Goal: Information Seeking & Learning: Learn about a topic

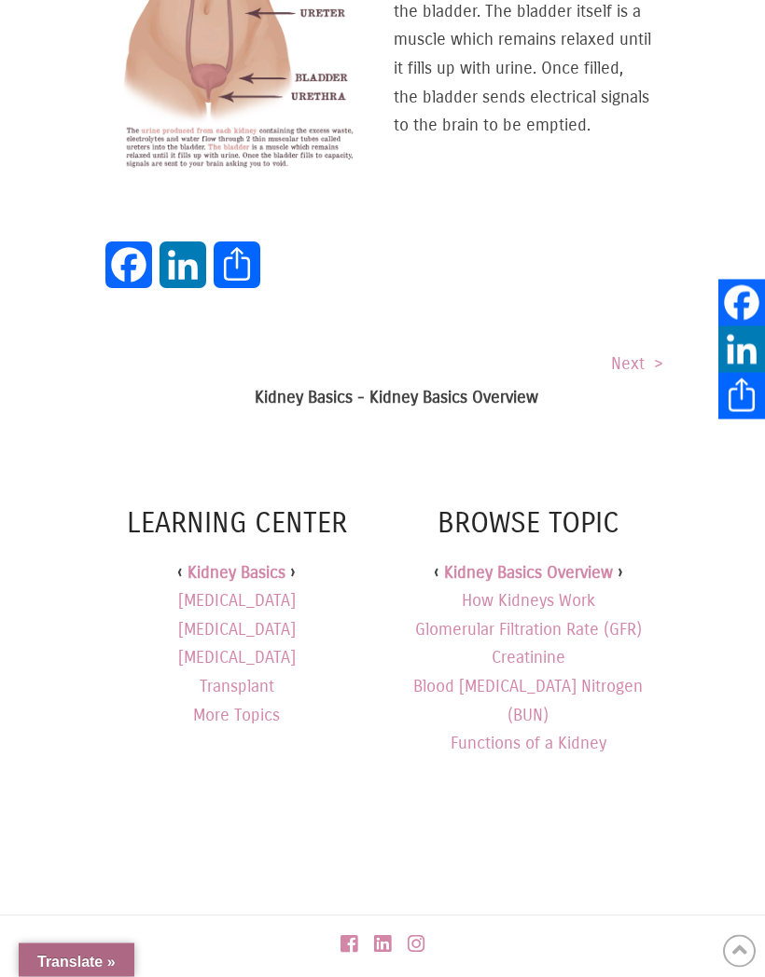
scroll to position [1253, 0]
click at [249, 587] on link "[MEDICAL_DATA]" at bounding box center [236, 601] width 117 height 29
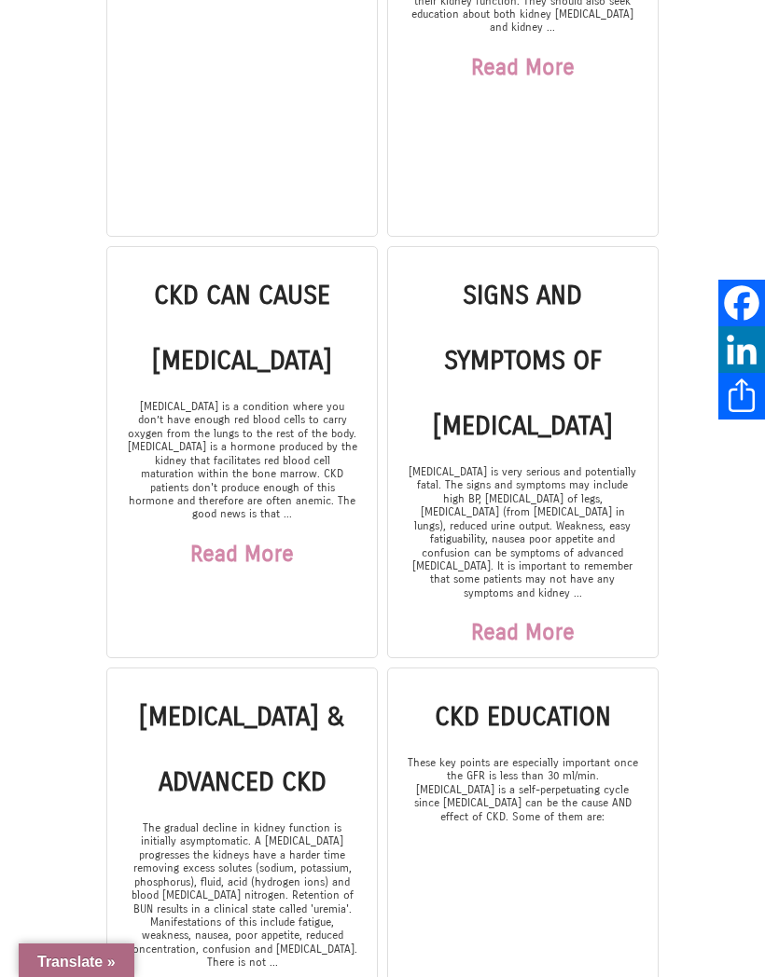
scroll to position [544, 0]
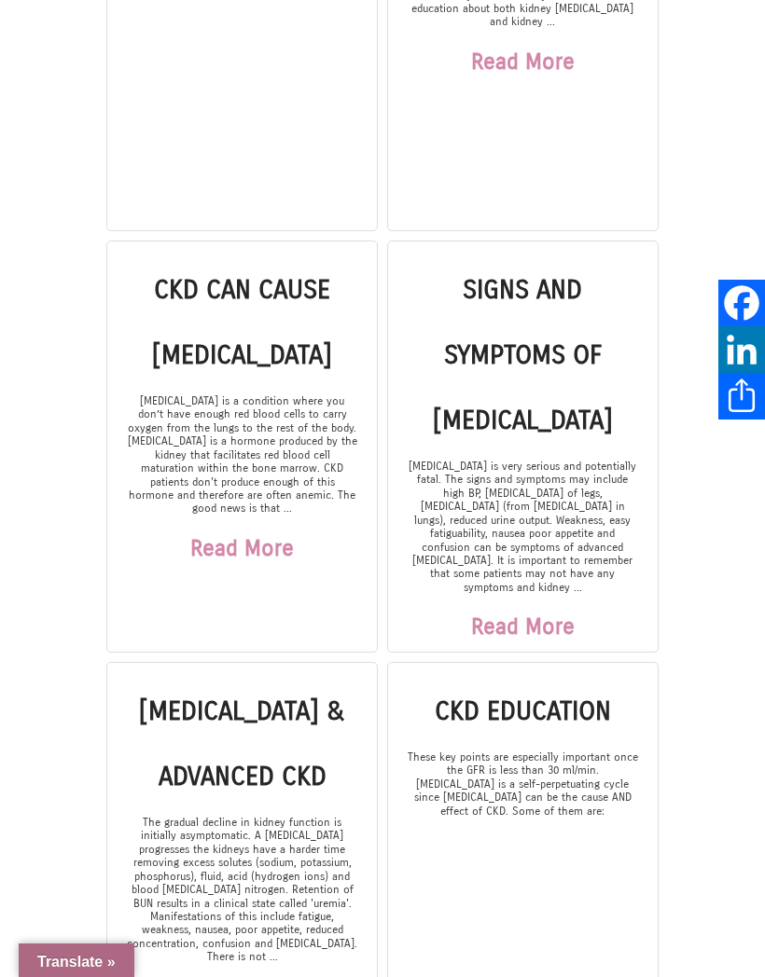
click at [531, 594] on link "Read More" at bounding box center [523, 626] width 104 height 65
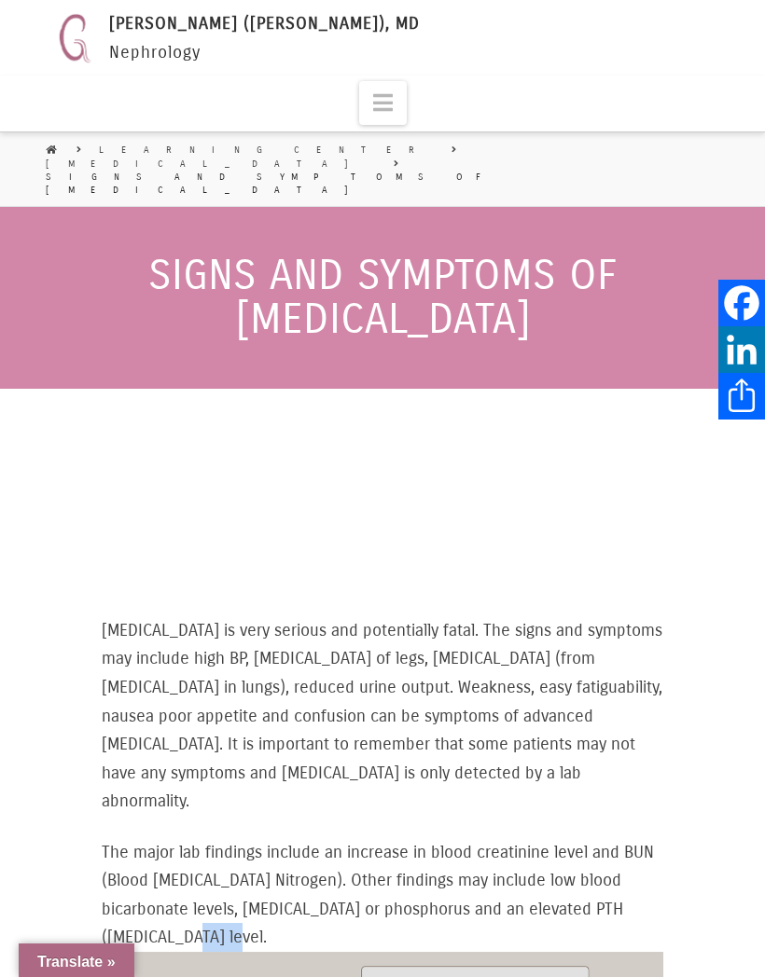
click at [49, 971] on div "Translate »" at bounding box center [77, 961] width 116 height 34
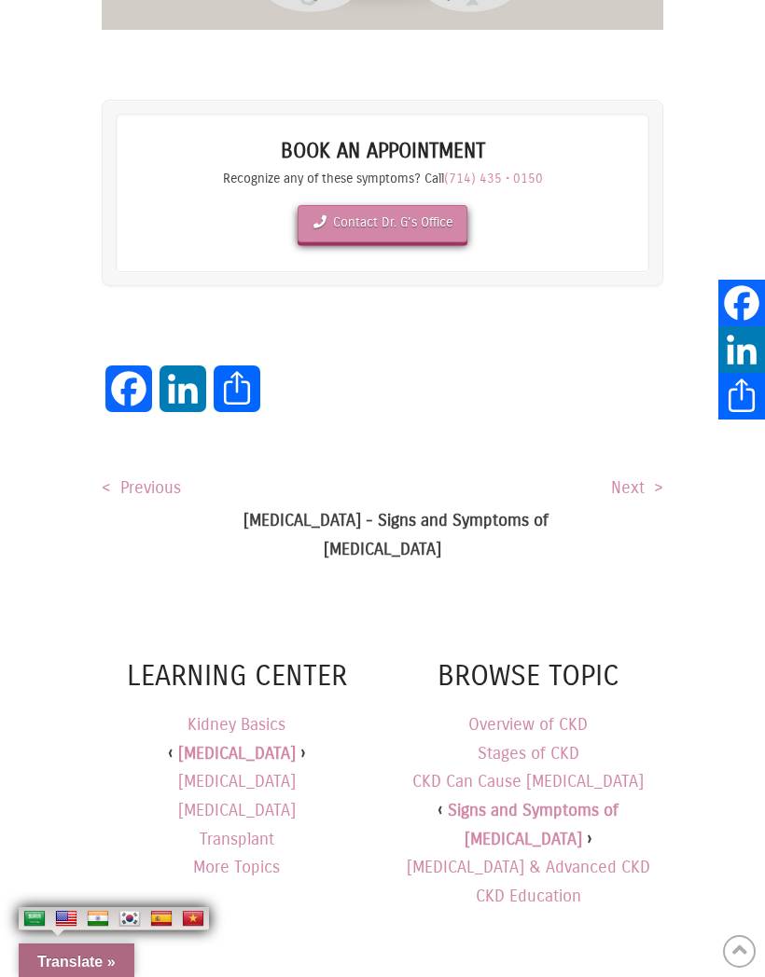
scroll to position [1319, 0]
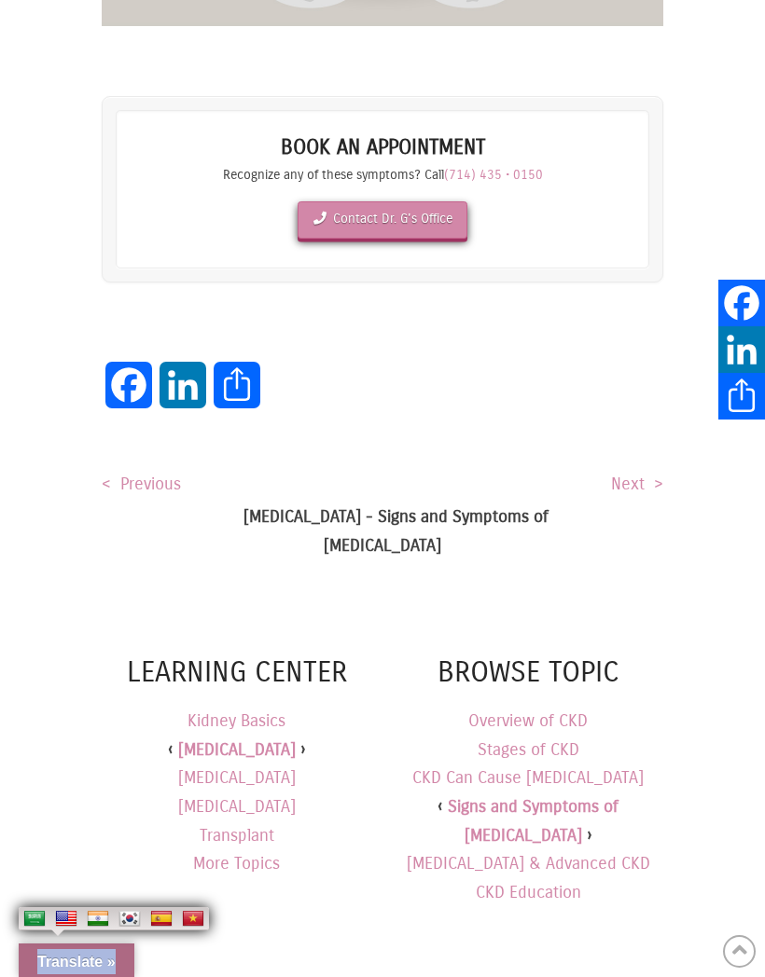
click at [547, 882] on link "CKD Education" at bounding box center [528, 892] width 105 height 21
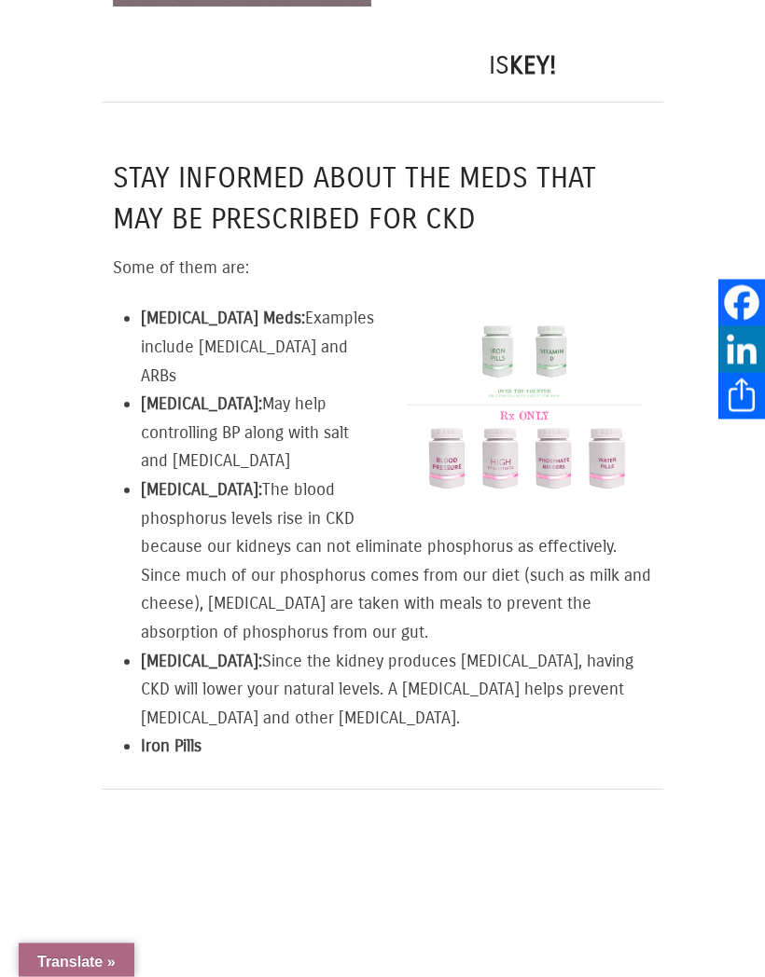
scroll to position [1219, 0]
click at [7, 976] on div "Gaytri Manek (Formerly Gandotra), MD GAYTRI GANDOTRA (MANEK), MD Nephrology 111…" at bounding box center [382, 387] width 765 height 3212
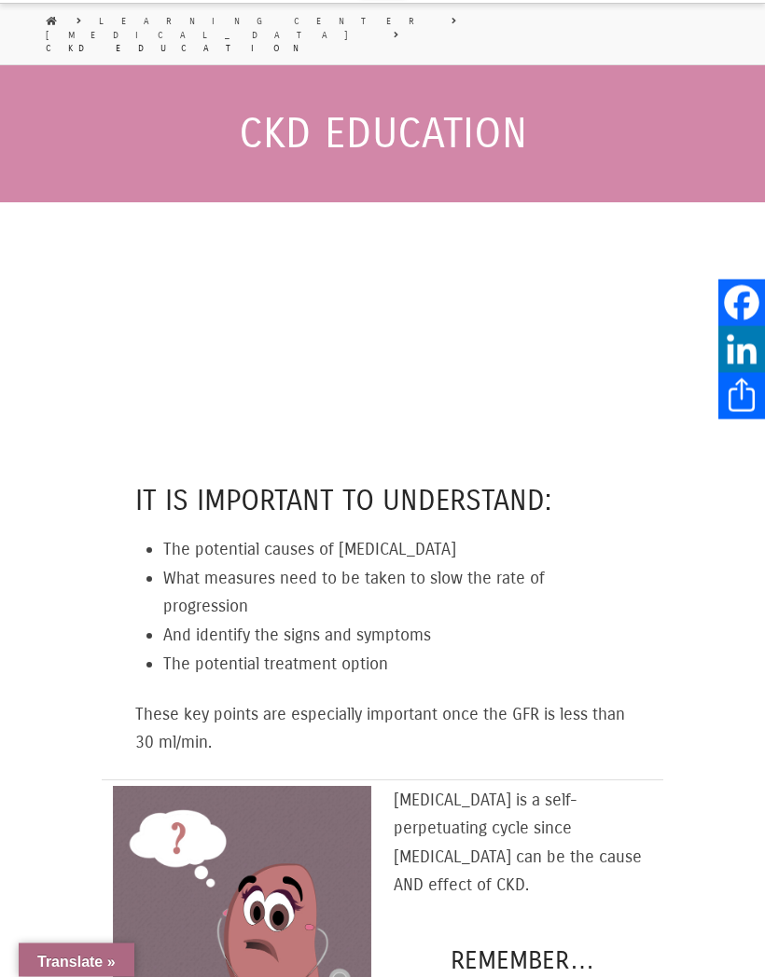
scroll to position [0, 0]
